Goal: Navigation & Orientation: Find specific page/section

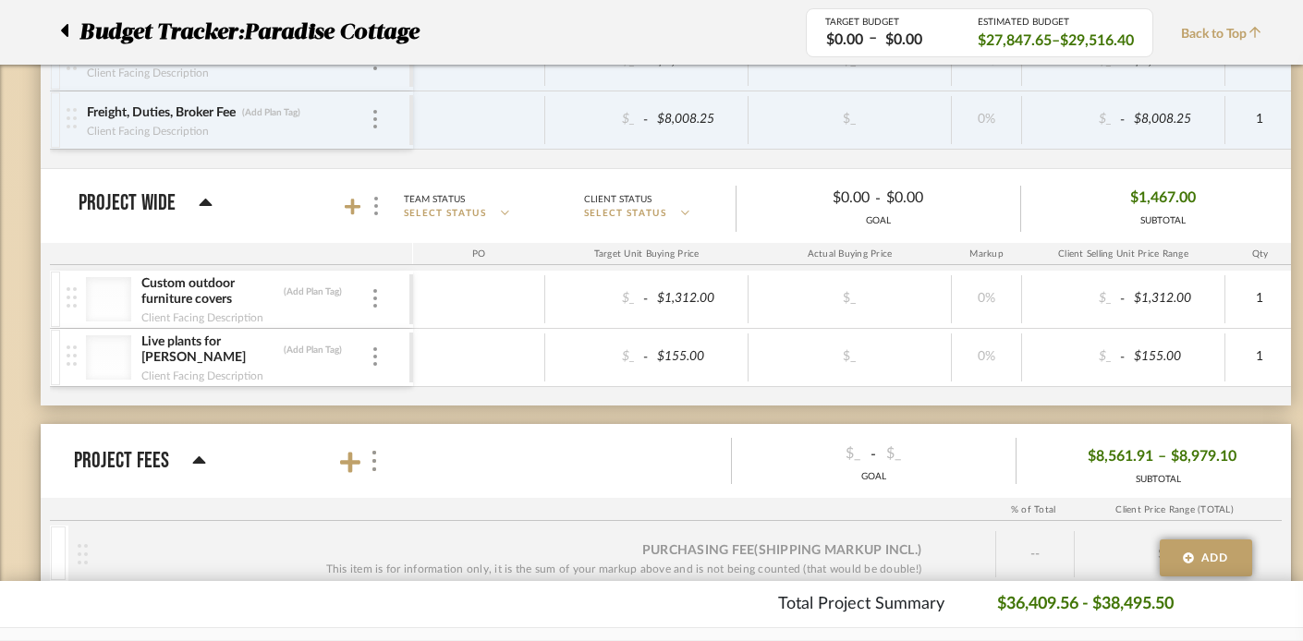
click at [64, 29] on icon at bounding box center [64, 30] width 7 height 13
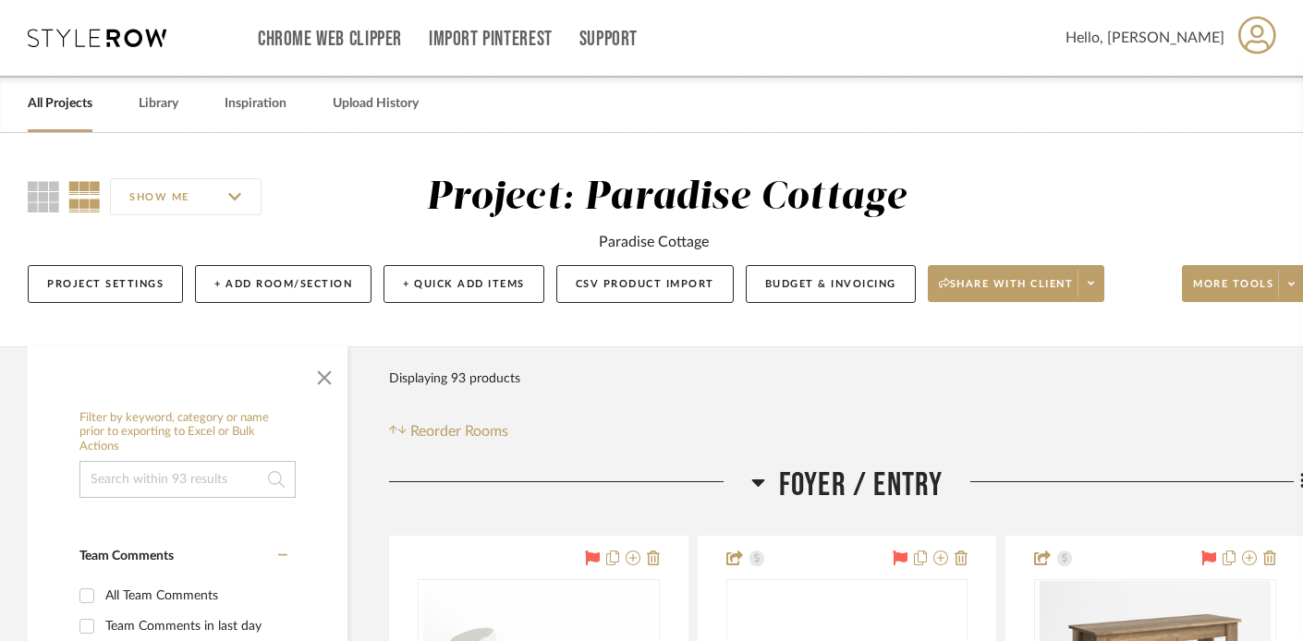
click at [44, 108] on link "All Projects" at bounding box center [60, 103] width 65 height 25
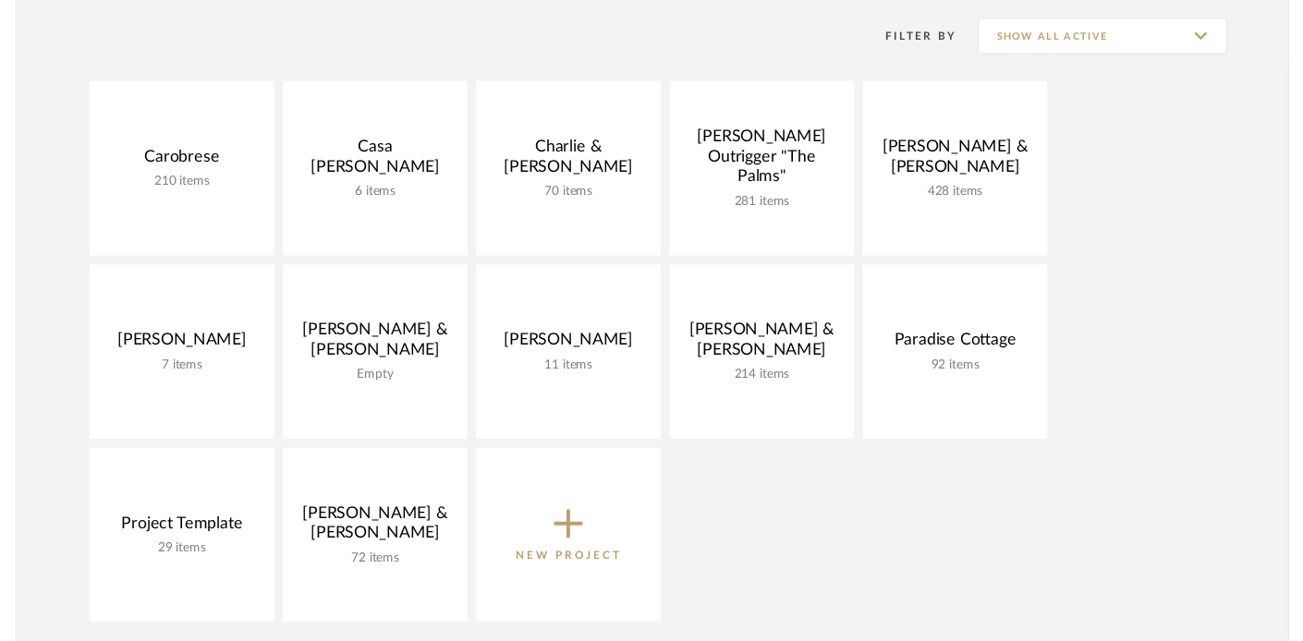
scroll to position [398, 0]
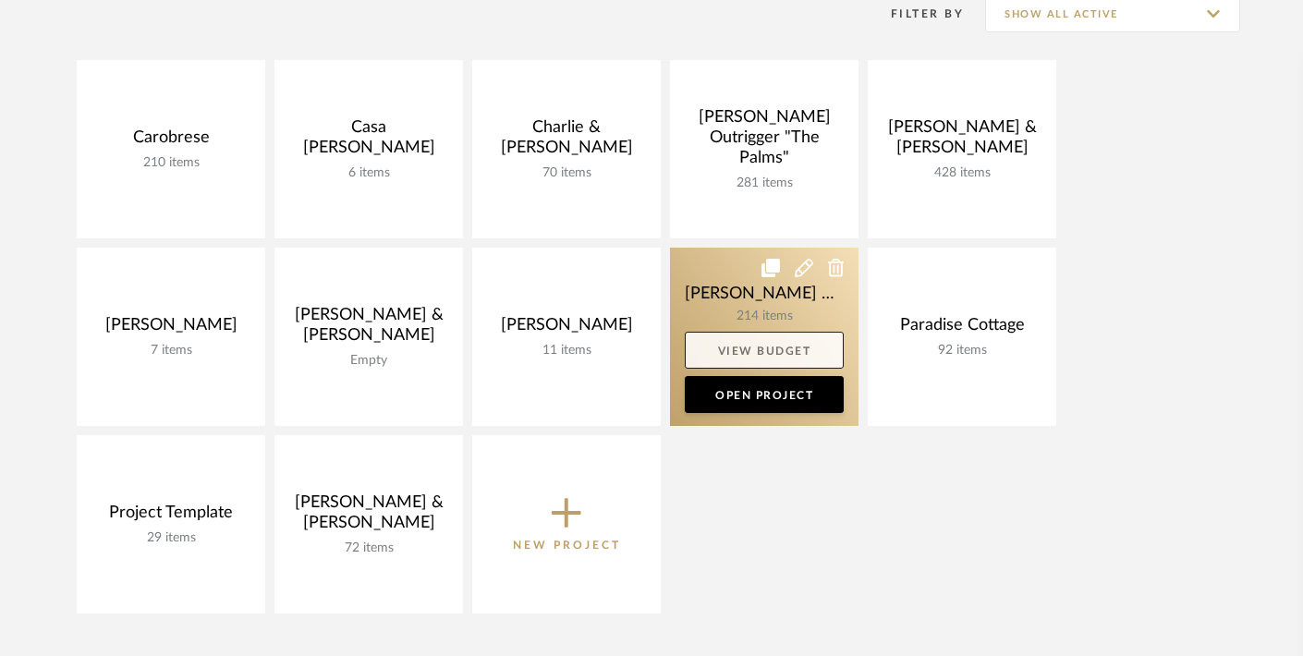
click at [757, 354] on link "View Budget" at bounding box center [764, 350] width 159 height 37
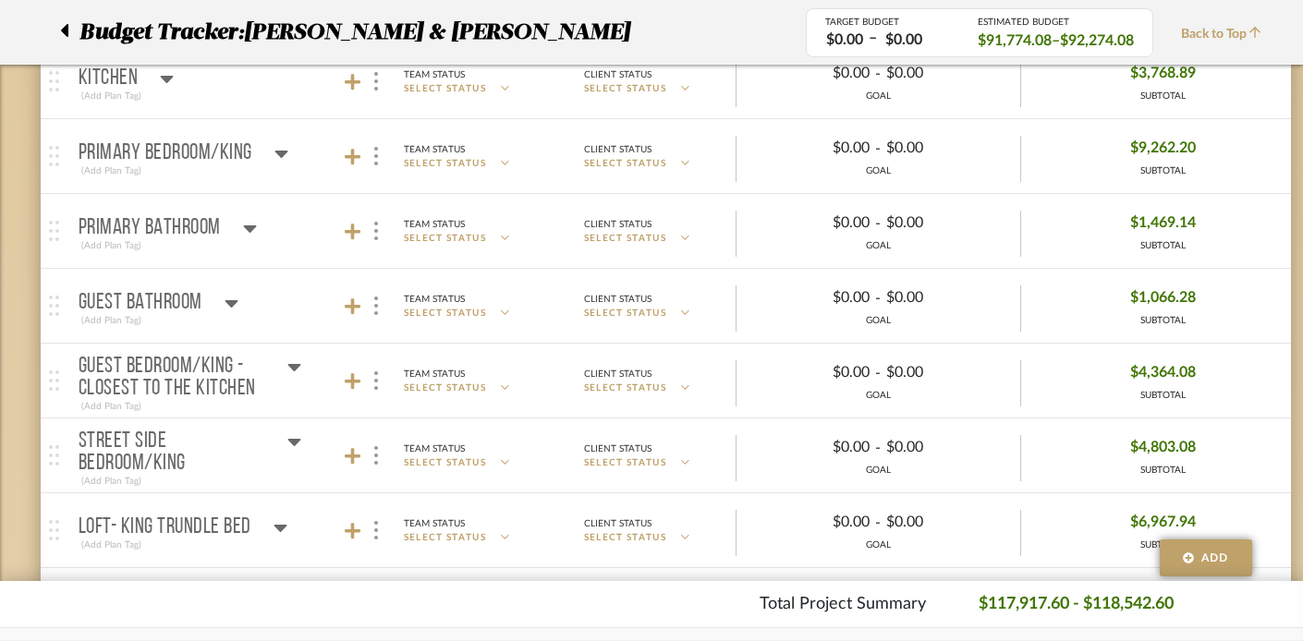
scroll to position [544, 0]
